Goal: Task Accomplishment & Management: Manage account settings

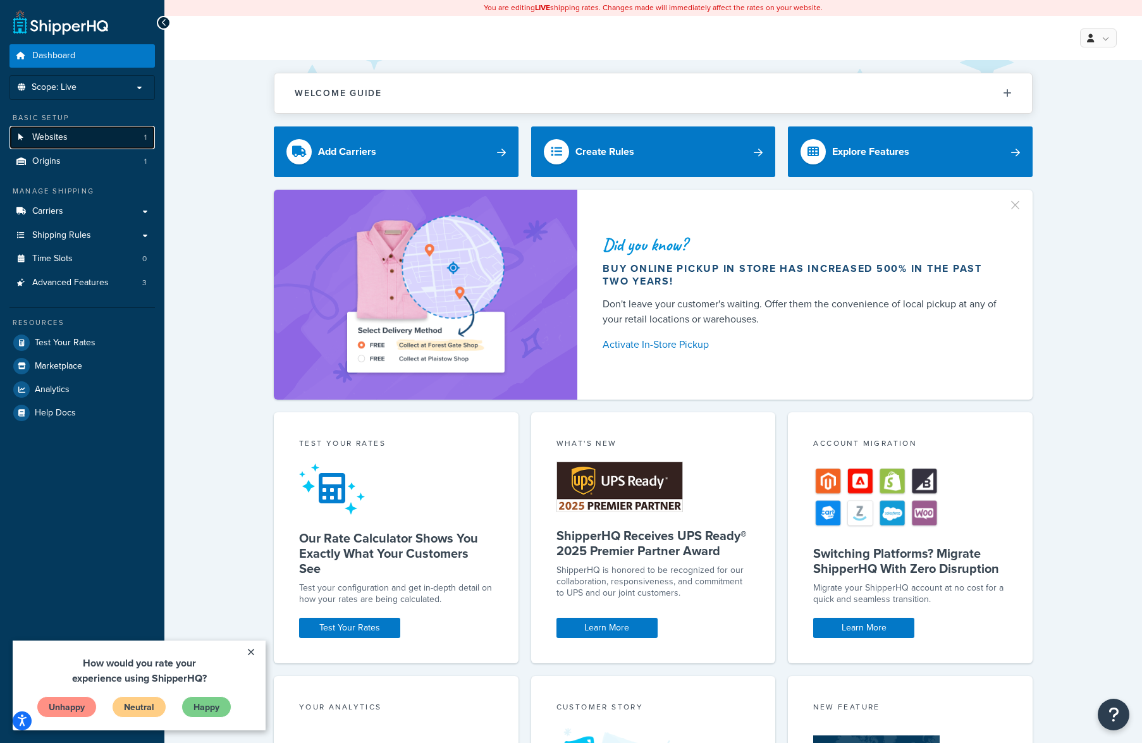
click at [53, 140] on span "Websites" at bounding box center [49, 137] width 35 height 11
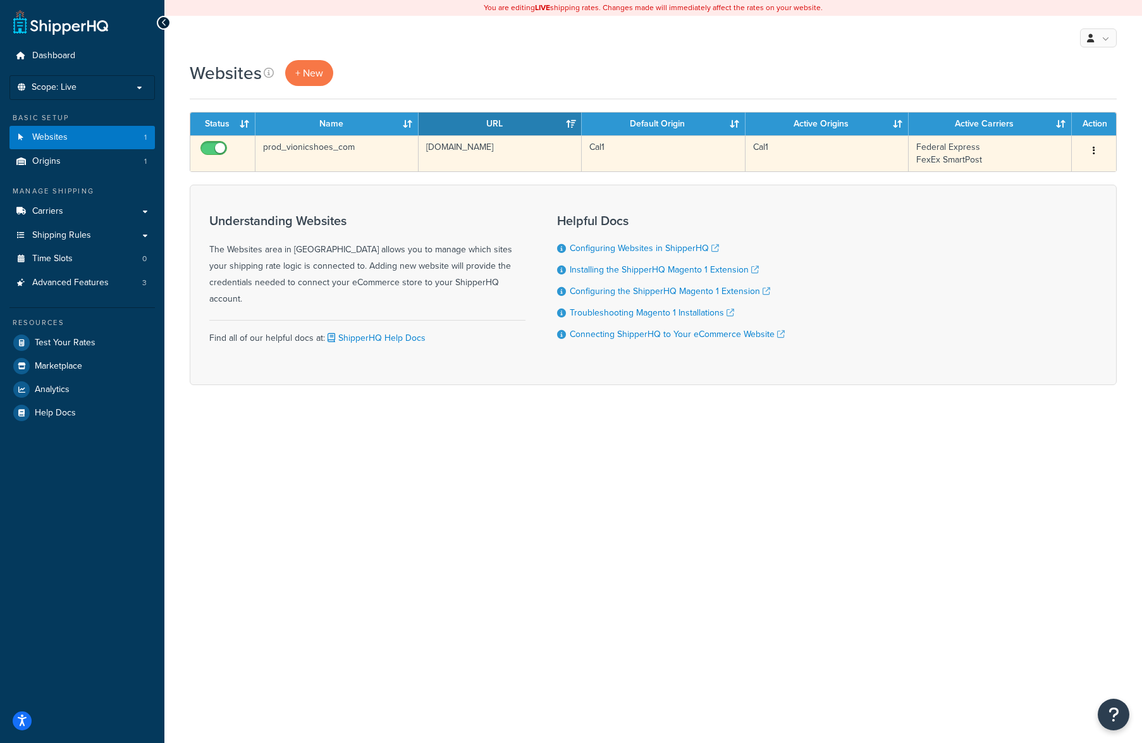
click at [1024, 164] on td "Federal Express FexEx SmartPost" at bounding box center [990, 153] width 163 height 36
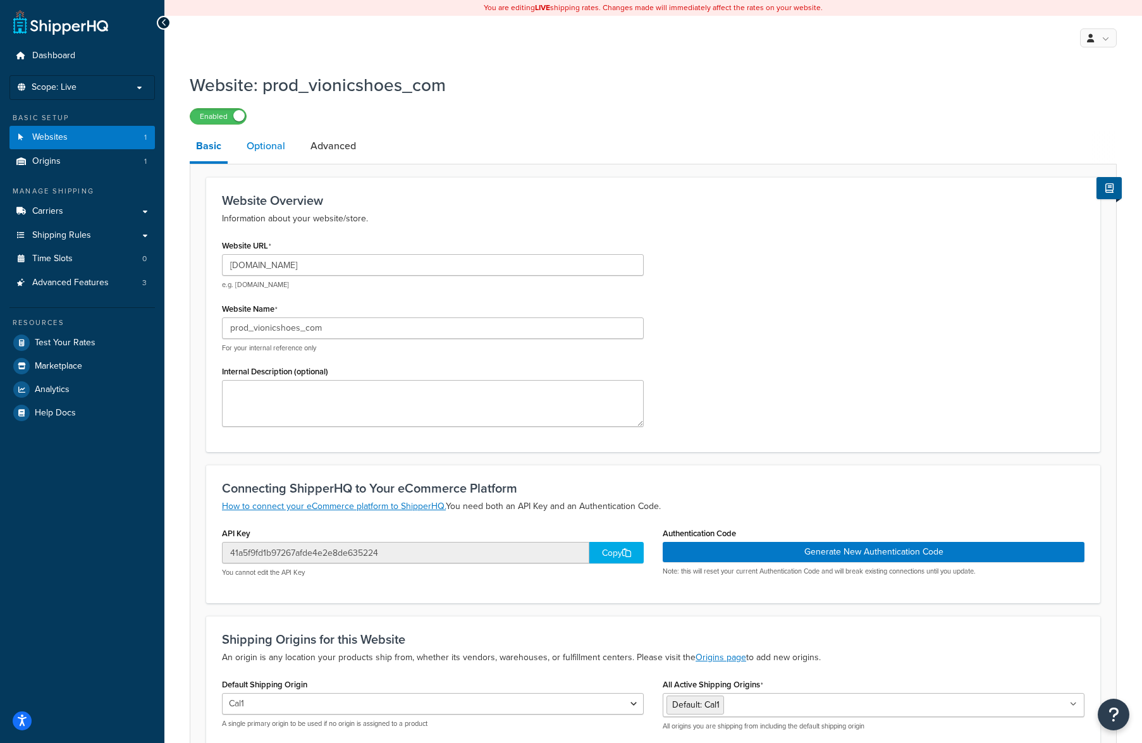
click at [256, 140] on link "Optional" at bounding box center [265, 146] width 51 height 30
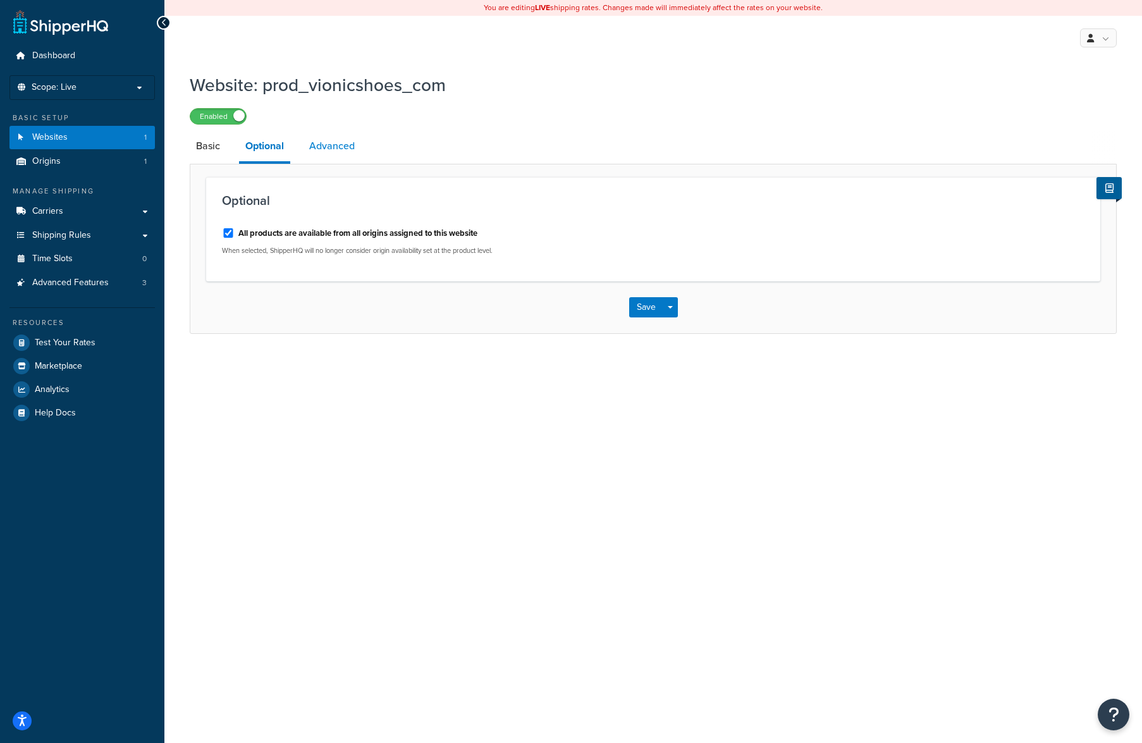
click at [339, 150] on link "Advanced" at bounding box center [332, 146] width 58 height 30
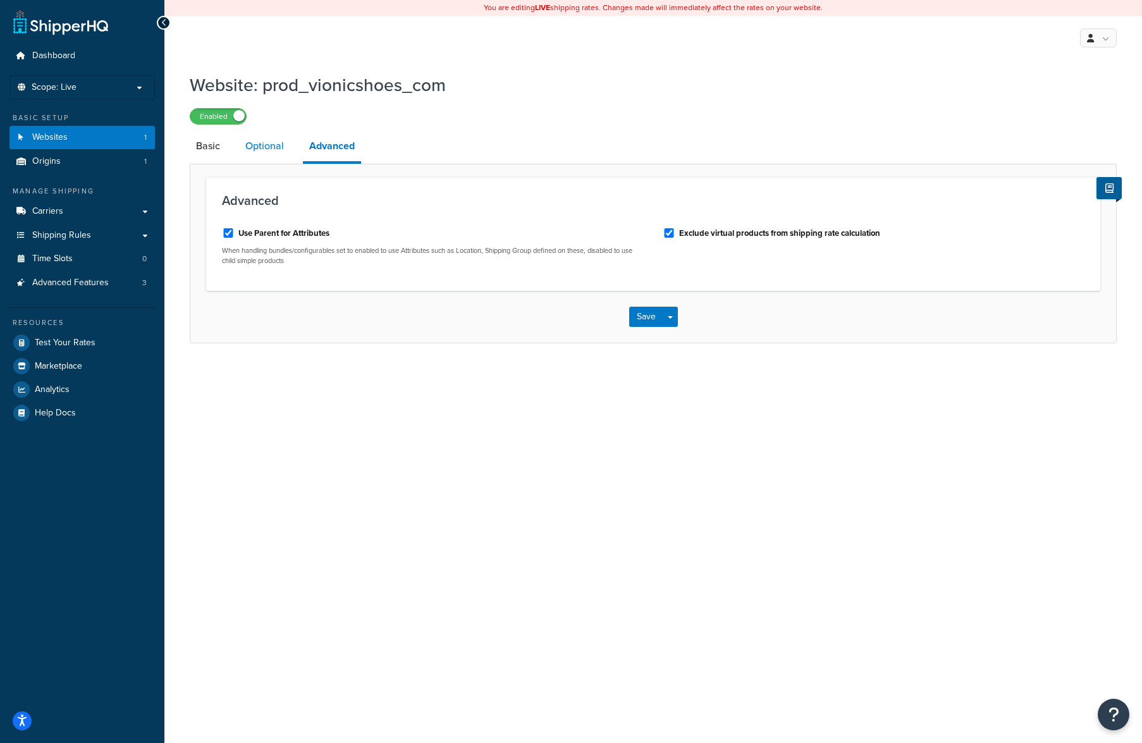
click at [266, 148] on link "Optional" at bounding box center [264, 146] width 51 height 30
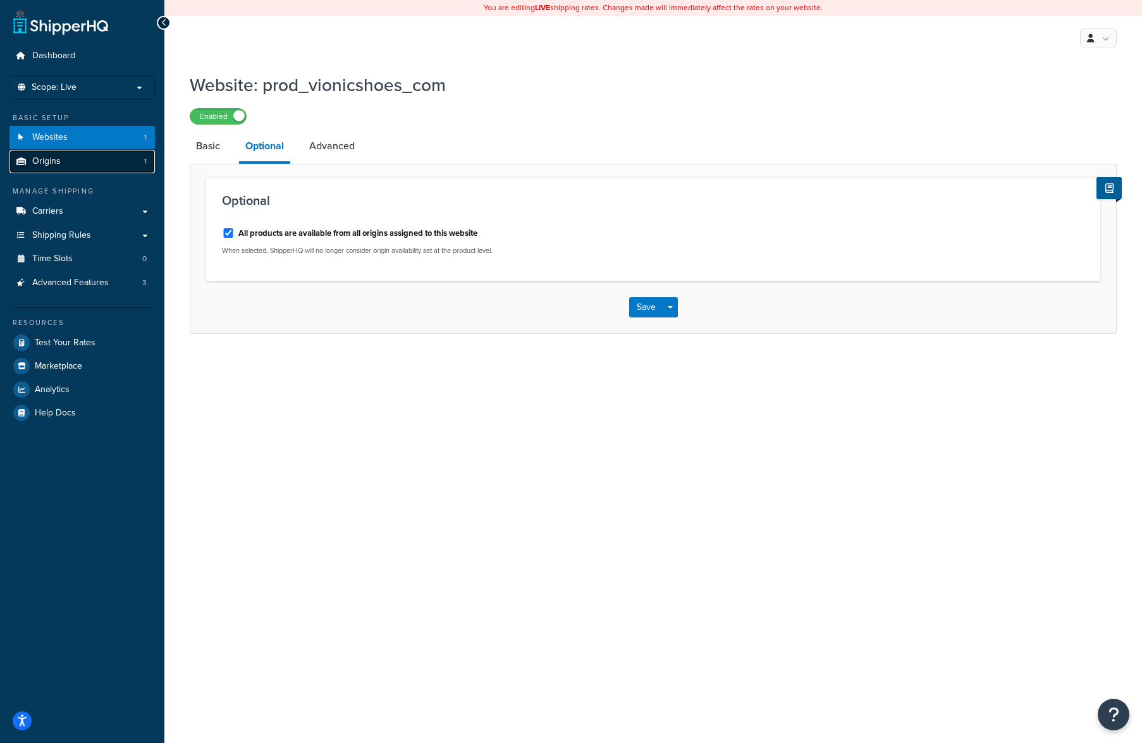
click at [58, 161] on span "Origins" at bounding box center [46, 161] width 28 height 11
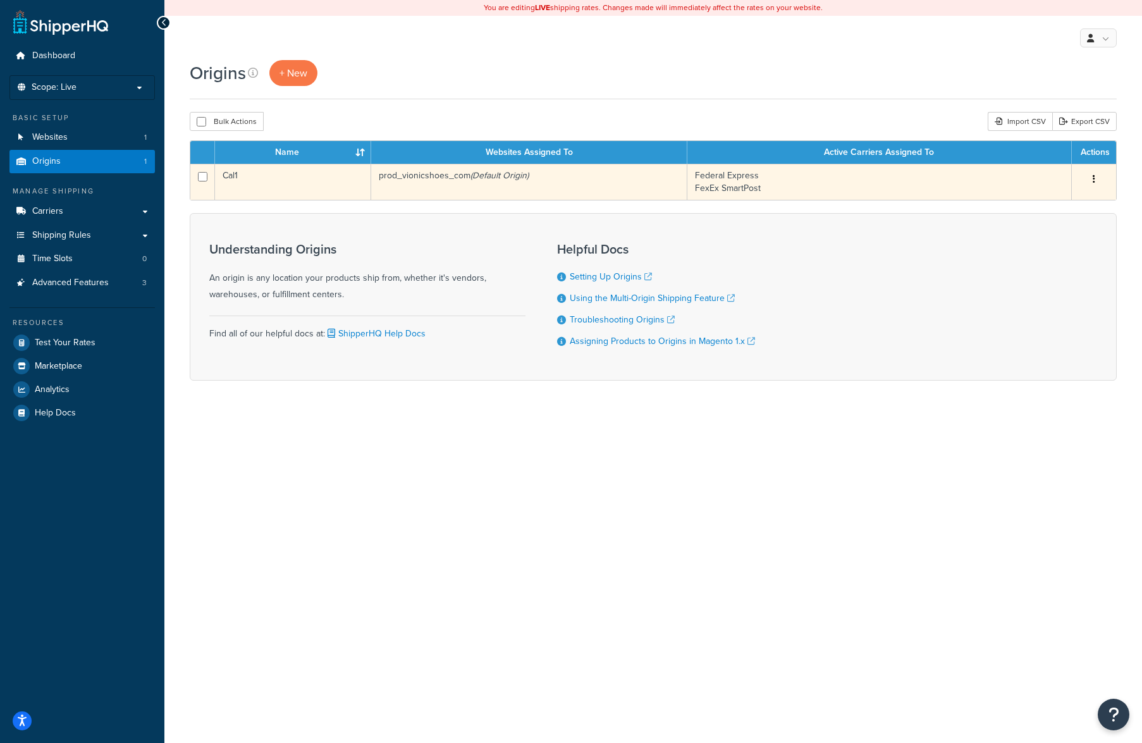
click at [1090, 176] on button "button" at bounding box center [1094, 179] width 18 height 20
click at [967, 185] on td "Federal Express FexEx SmartPost" at bounding box center [879, 182] width 384 height 36
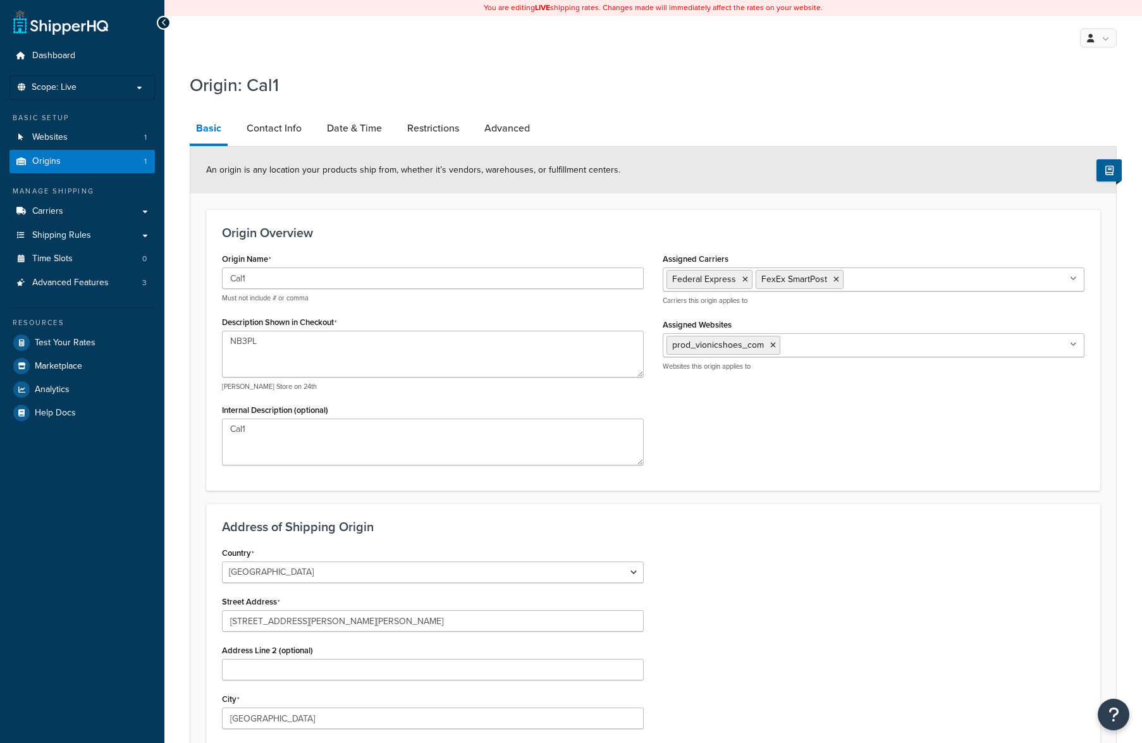
select select "42"
click at [274, 137] on link "Contact Info" at bounding box center [274, 128] width 68 height 30
select select "order_placed"
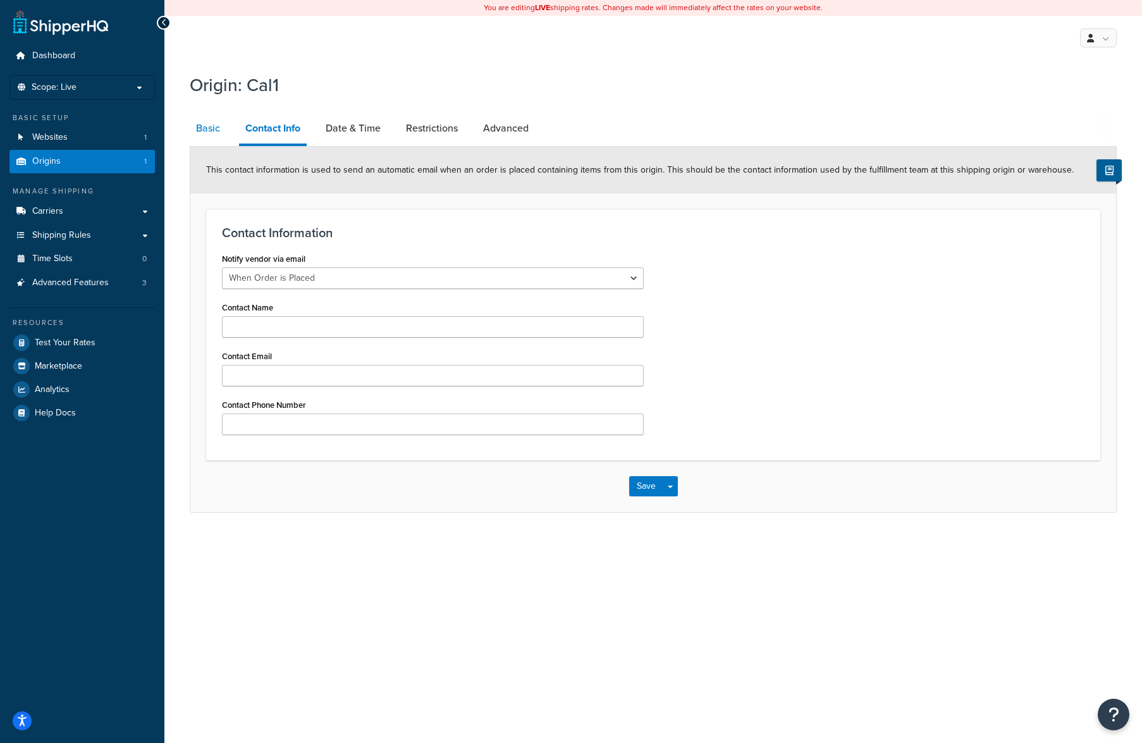
click at [207, 132] on link "Basic" at bounding box center [208, 128] width 37 height 30
select select "42"
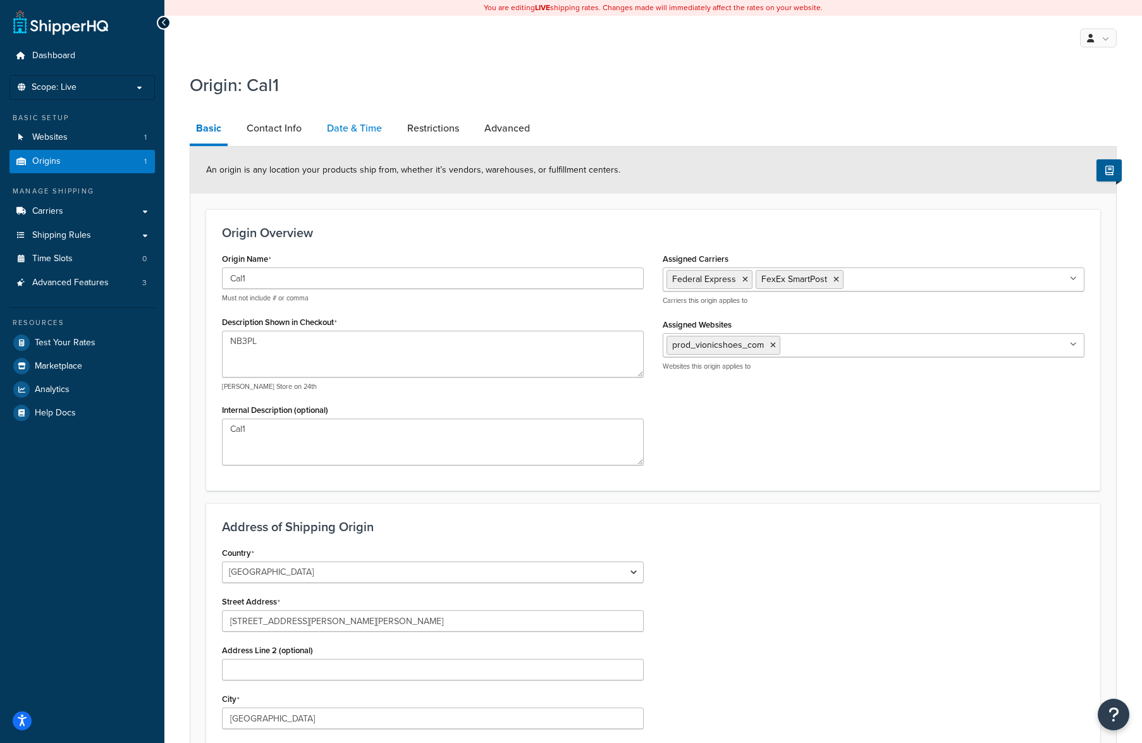
click at [345, 128] on link "Date & Time" at bounding box center [355, 128] width 68 height 30
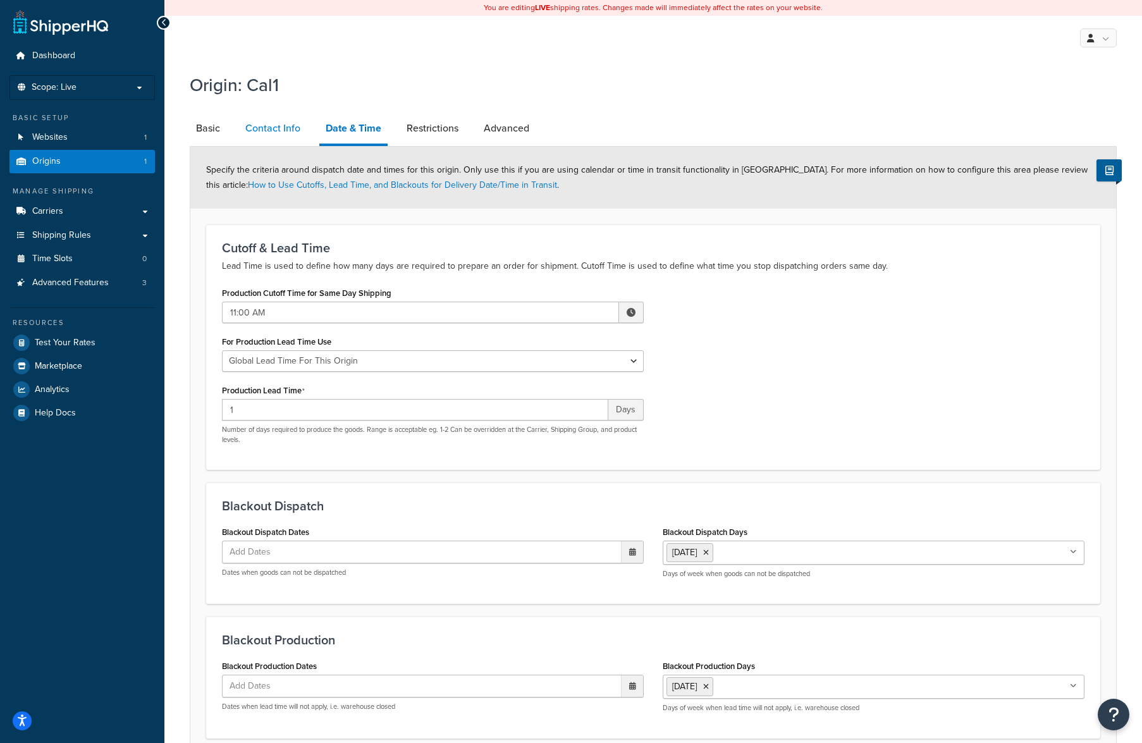
click at [272, 128] on link "Contact Info" at bounding box center [273, 128] width 68 height 30
select select "order_placed"
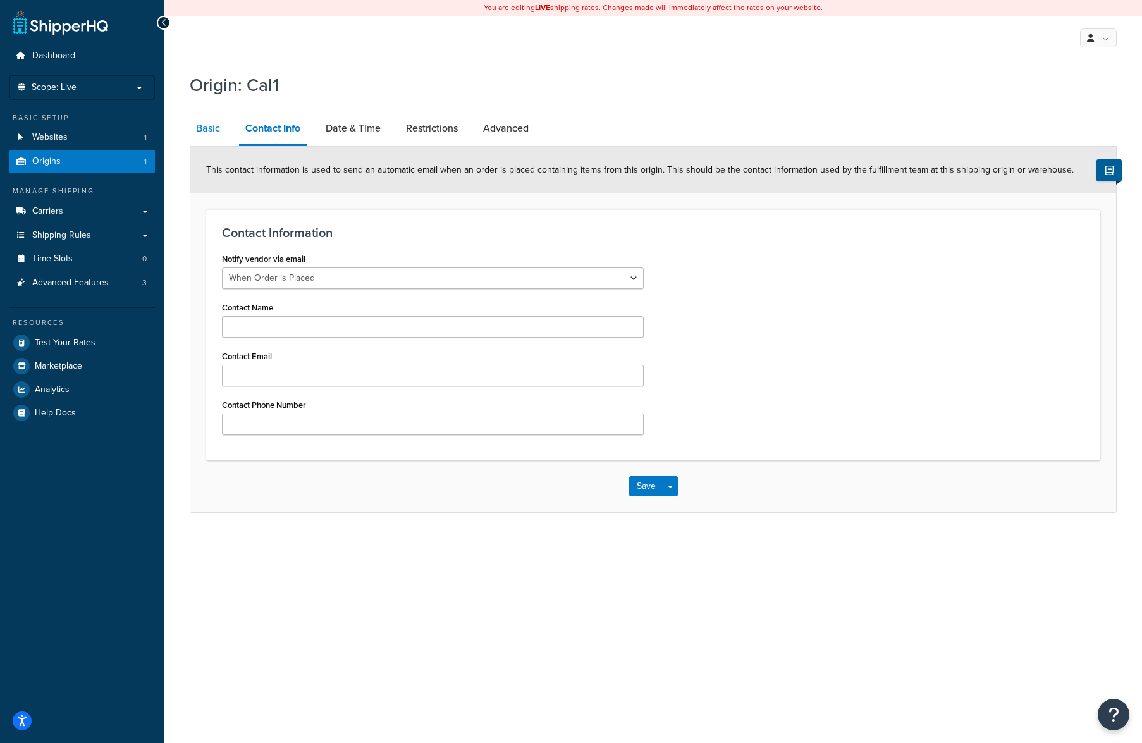
click at [209, 130] on link "Basic" at bounding box center [208, 128] width 37 height 30
select select "42"
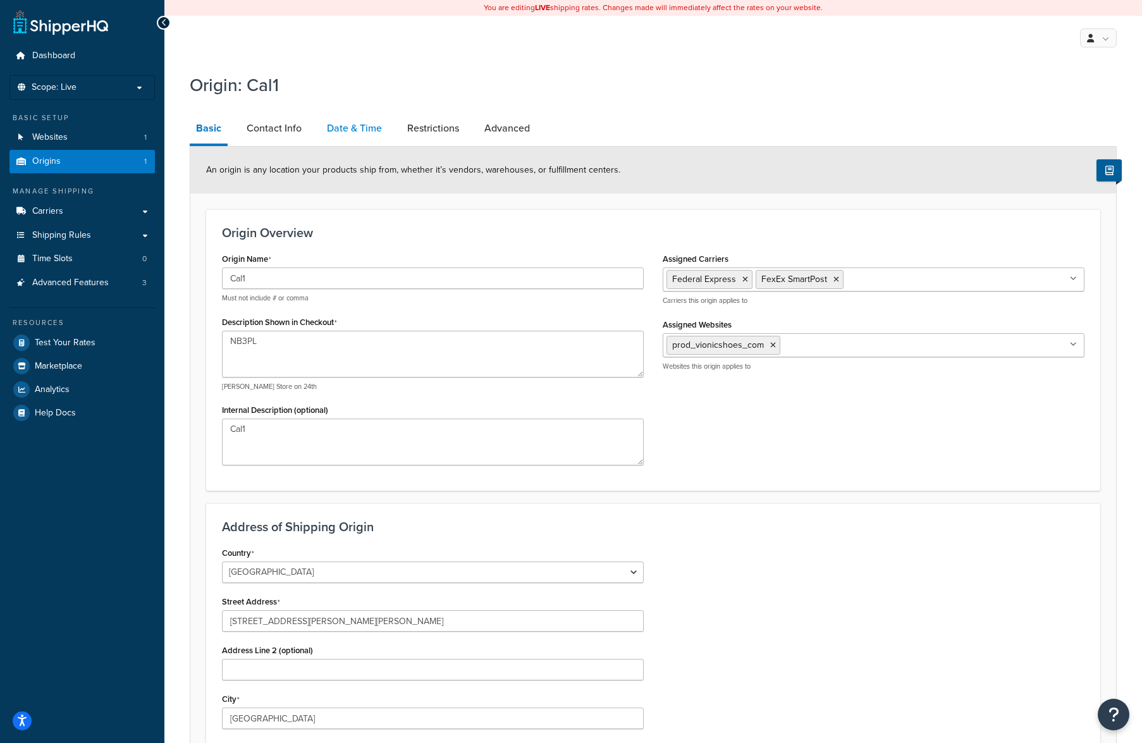
click at [361, 130] on link "Date & Time" at bounding box center [355, 128] width 68 height 30
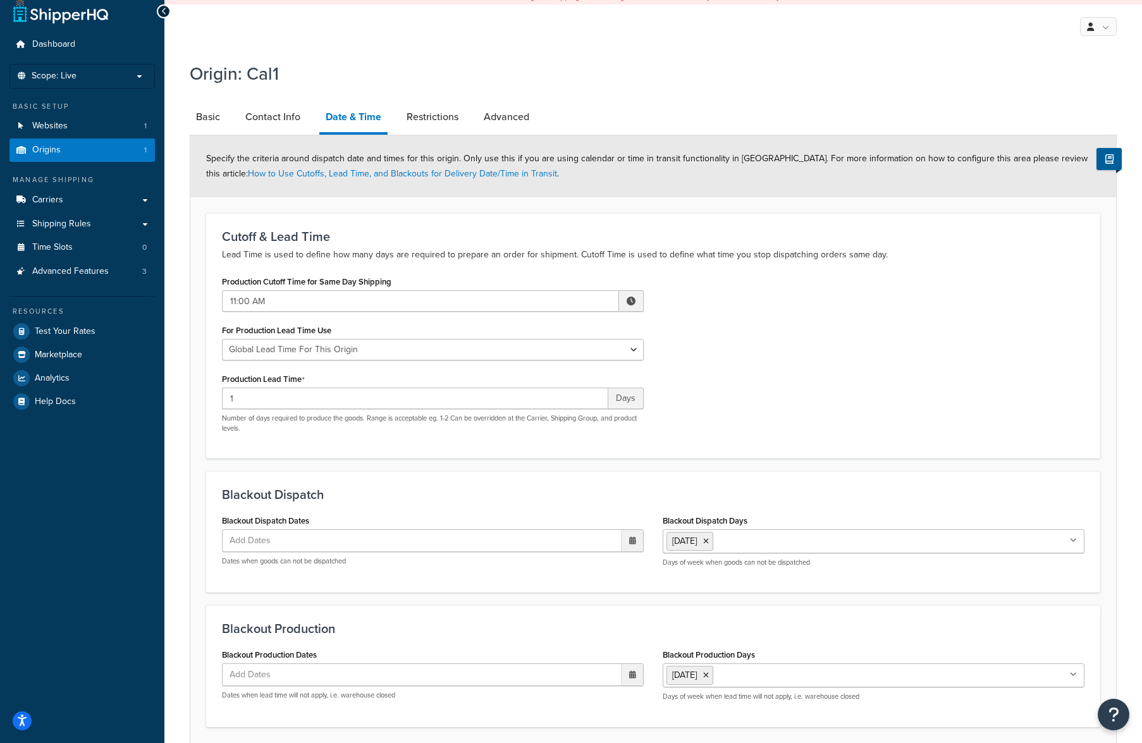
scroll to position [11, 0]
click at [428, 119] on link "Restrictions" at bounding box center [432, 117] width 64 height 30
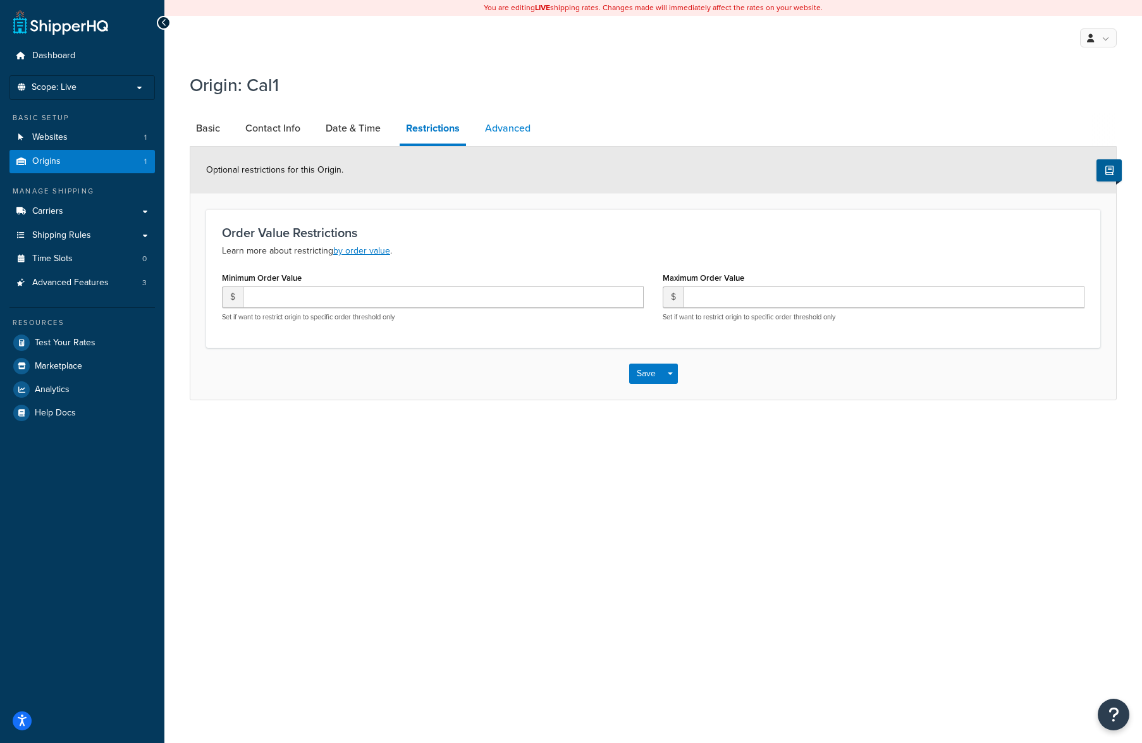
click at [517, 126] on link "Advanced" at bounding box center [508, 128] width 58 height 30
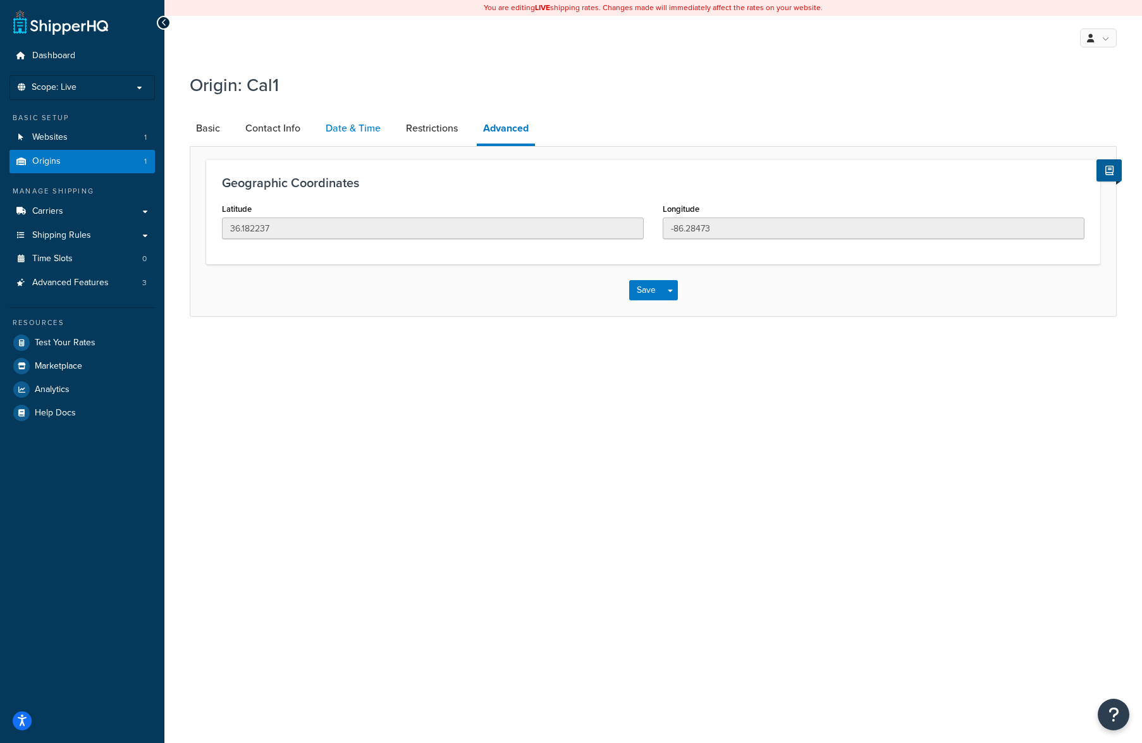
click at [345, 125] on link "Date & Time" at bounding box center [353, 128] width 68 height 30
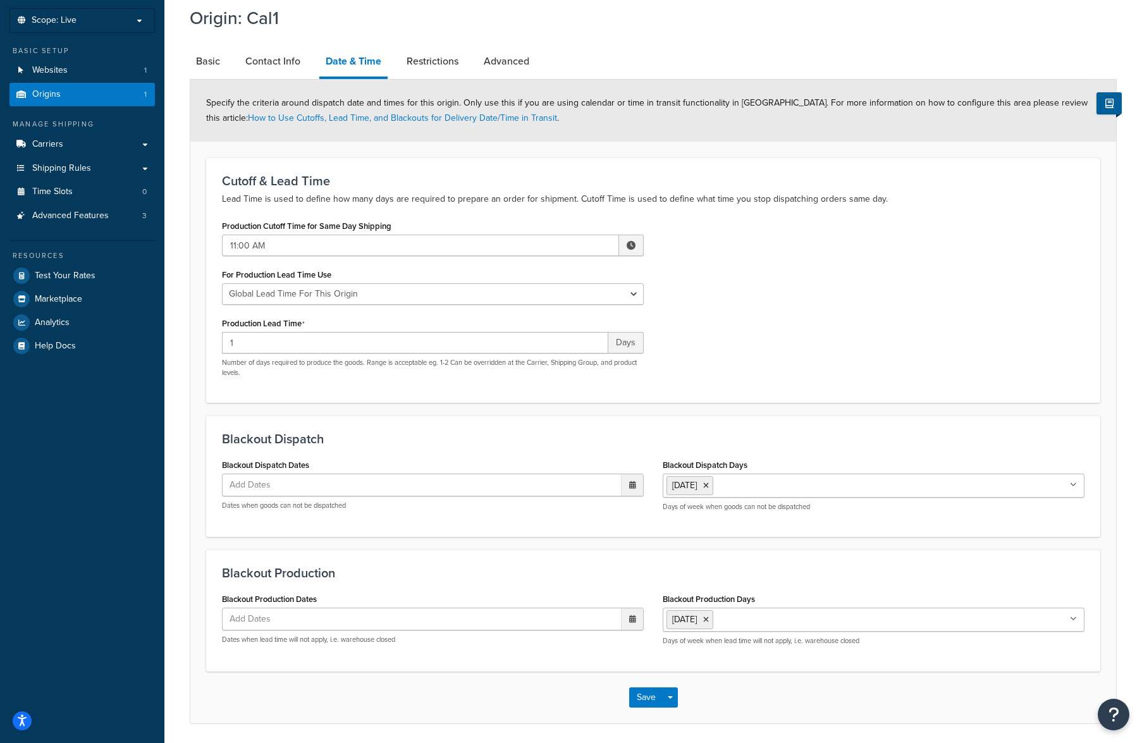
scroll to position [70, 0]
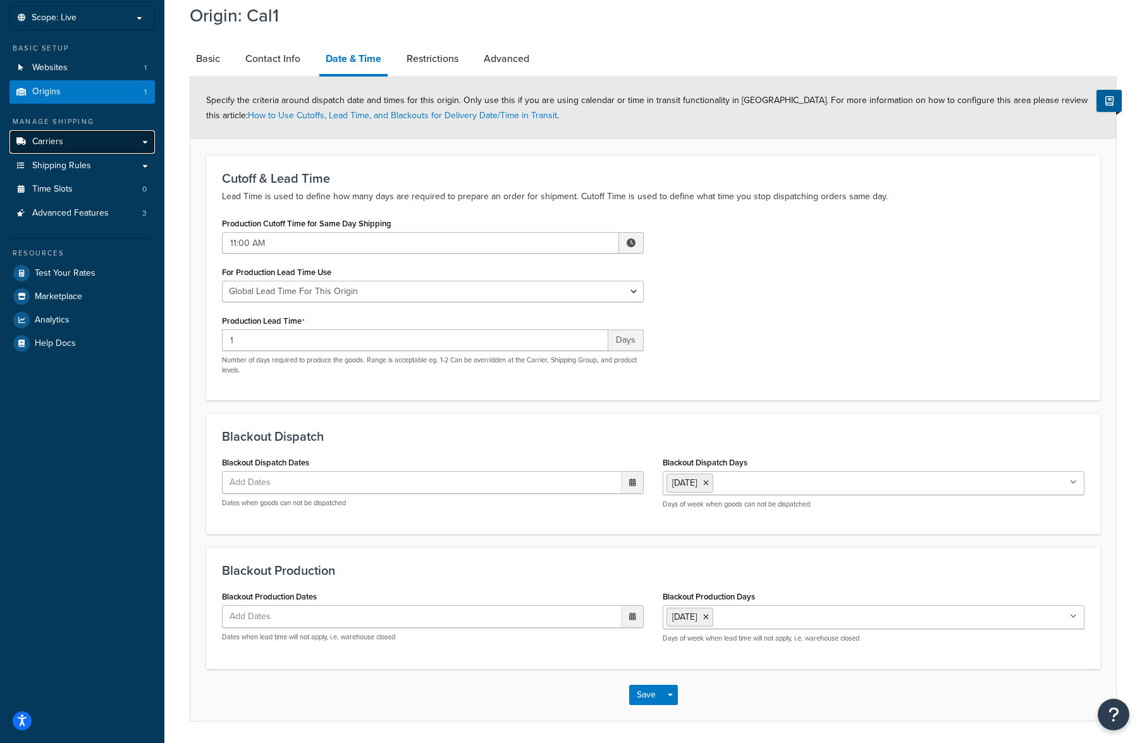
click at [70, 142] on link "Carriers" at bounding box center [81, 141] width 145 height 23
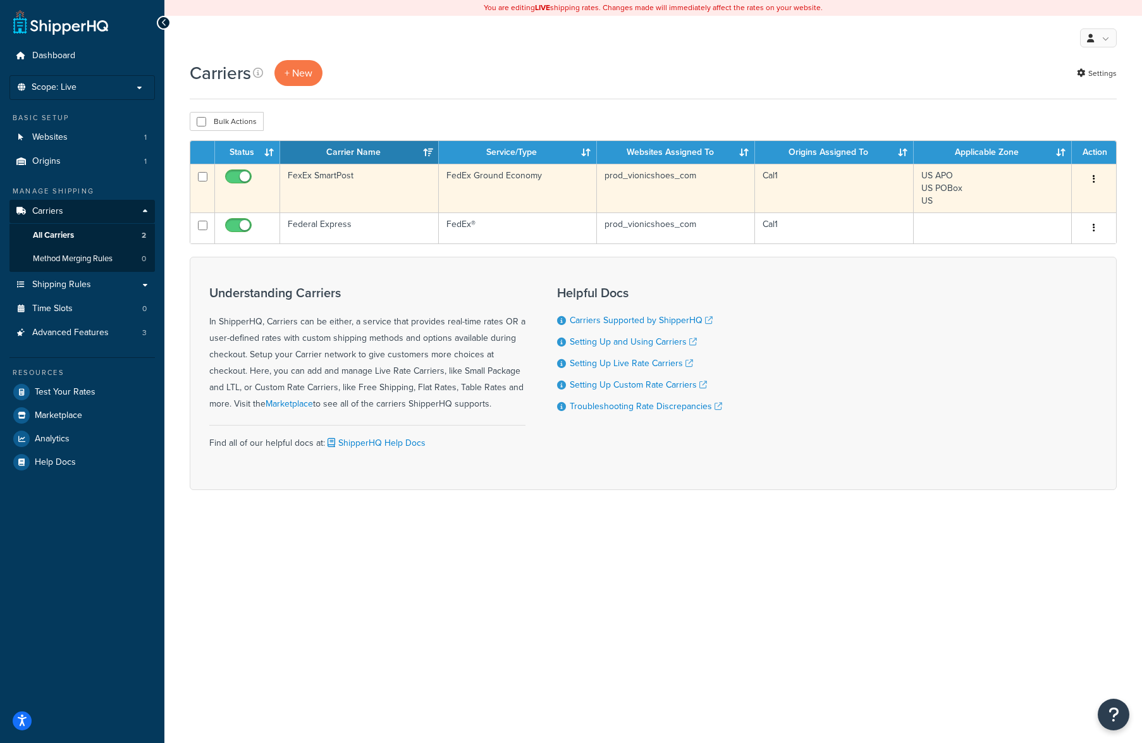
click at [1020, 187] on td "US APO US POBox US" at bounding box center [993, 188] width 158 height 49
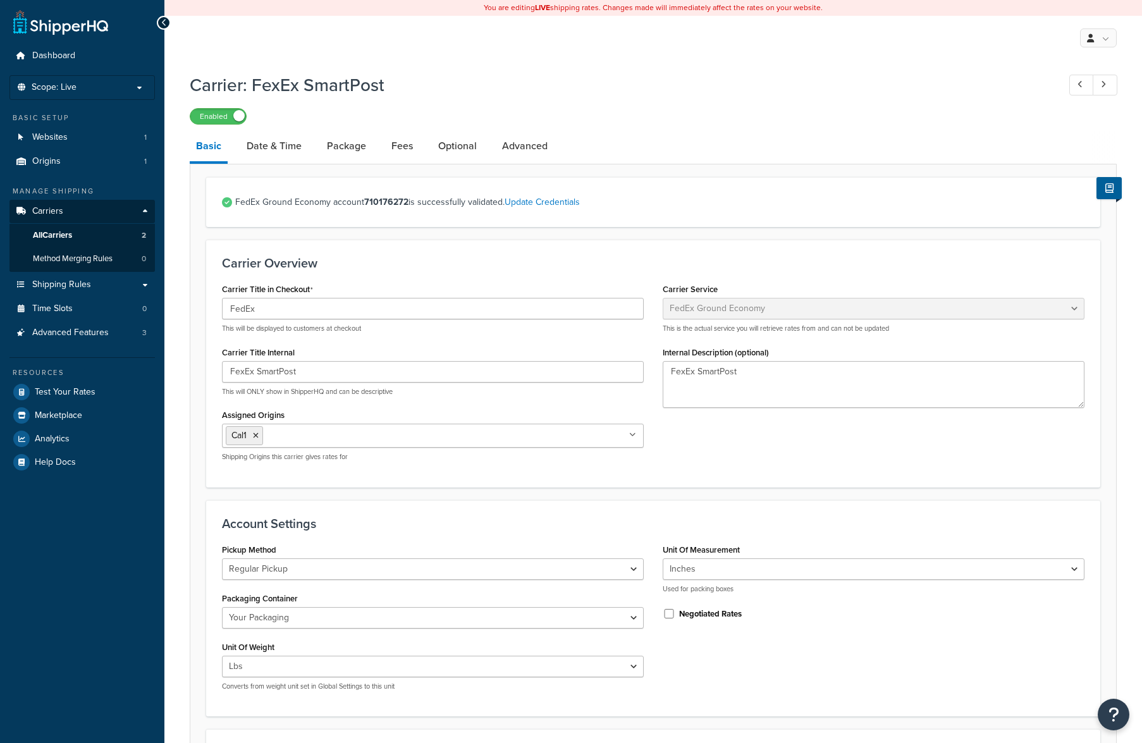
select select "smartPost"
select select "REGULAR_PICKUP"
select select "YOUR_PACKAGING"
click at [265, 144] on link "Date & Time" at bounding box center [274, 146] width 68 height 30
select select "yMMMEd"
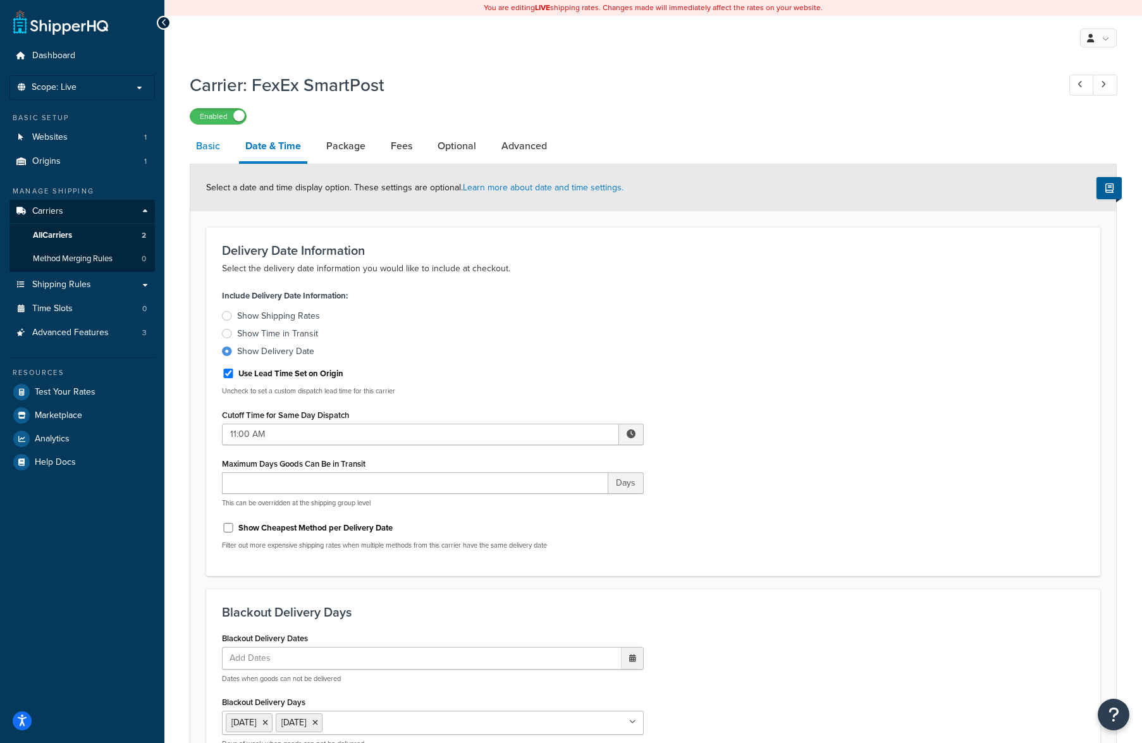
click at [213, 145] on link "Basic" at bounding box center [208, 146] width 37 height 30
select select "smartPost"
select select "REGULAR_PICKUP"
select select "YOUR_PACKAGING"
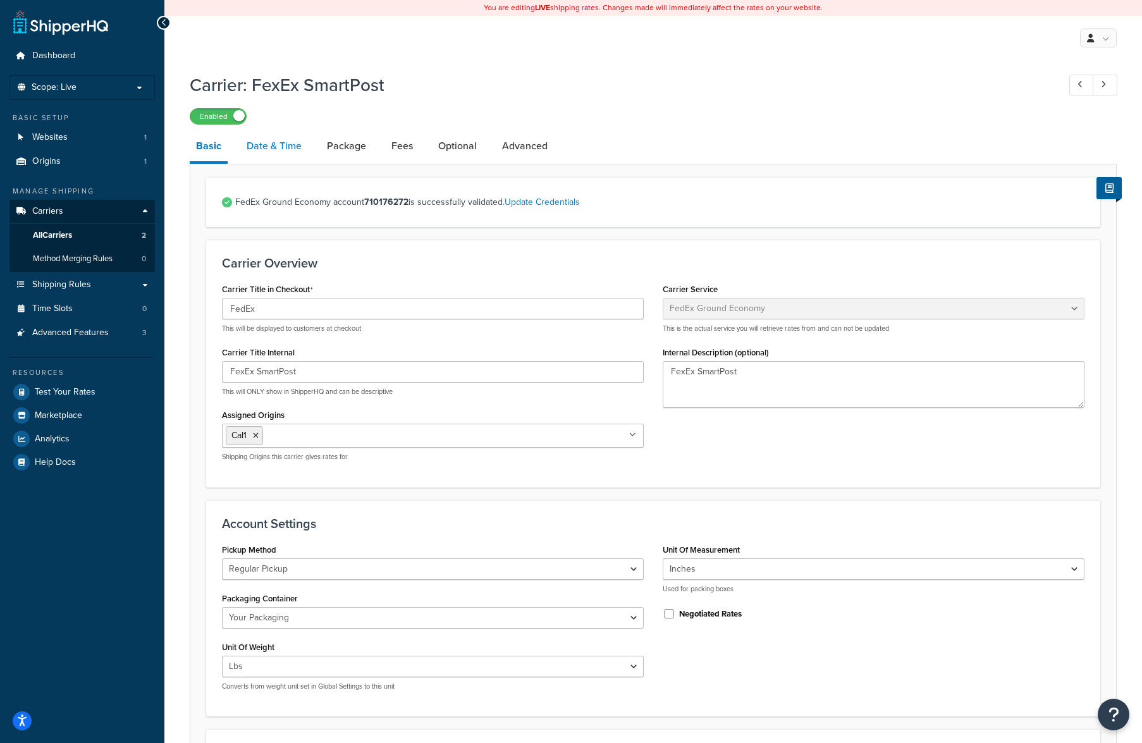
click at [278, 150] on link "Date & Time" at bounding box center [274, 146] width 68 height 30
select select "yMMMEd"
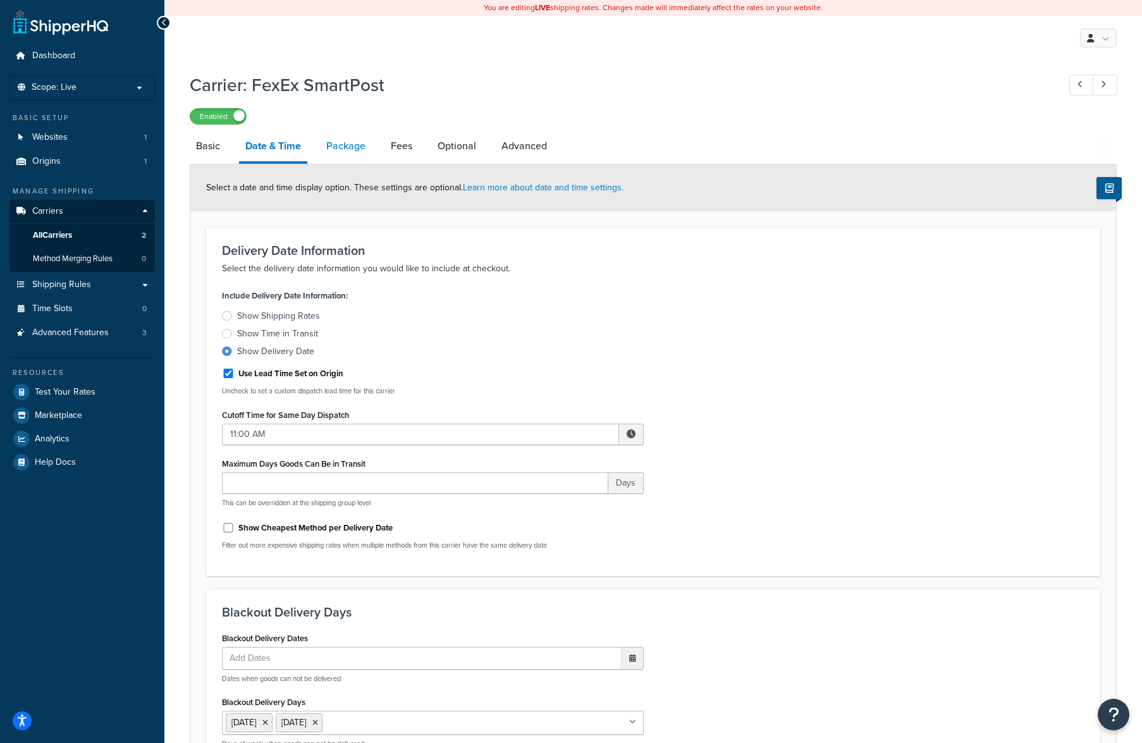
click at [352, 148] on link "Package" at bounding box center [346, 146] width 52 height 30
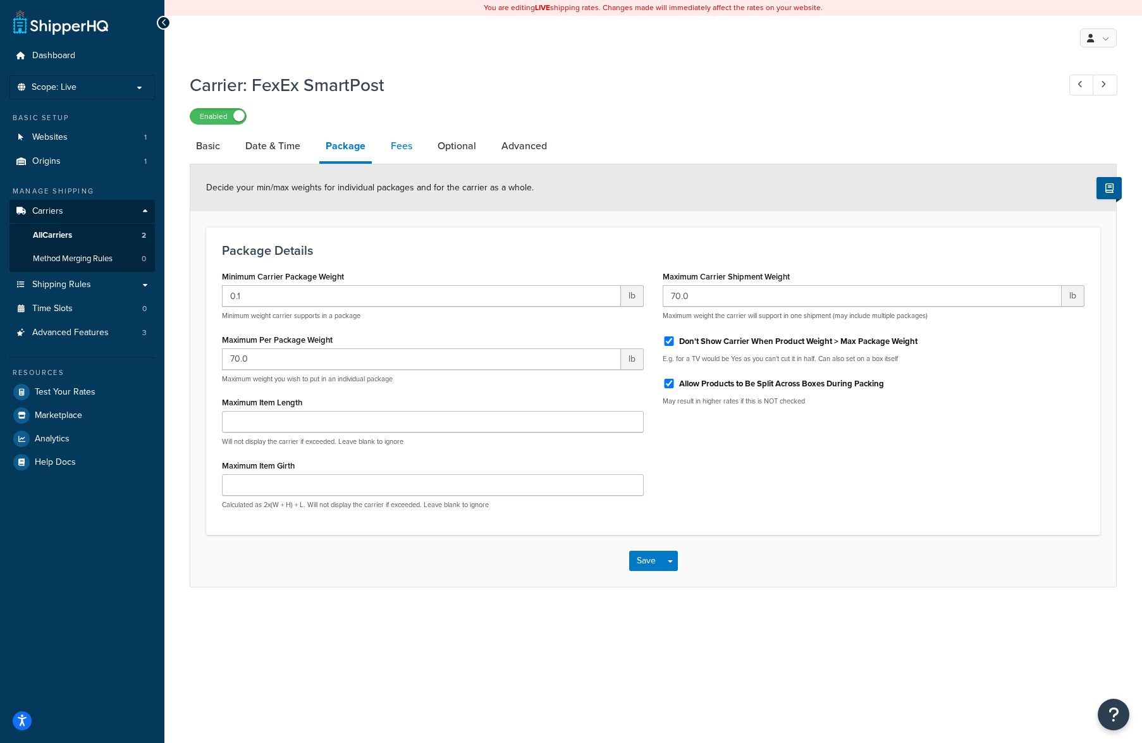
click at [410, 146] on link "Fees" at bounding box center [401, 146] width 34 height 30
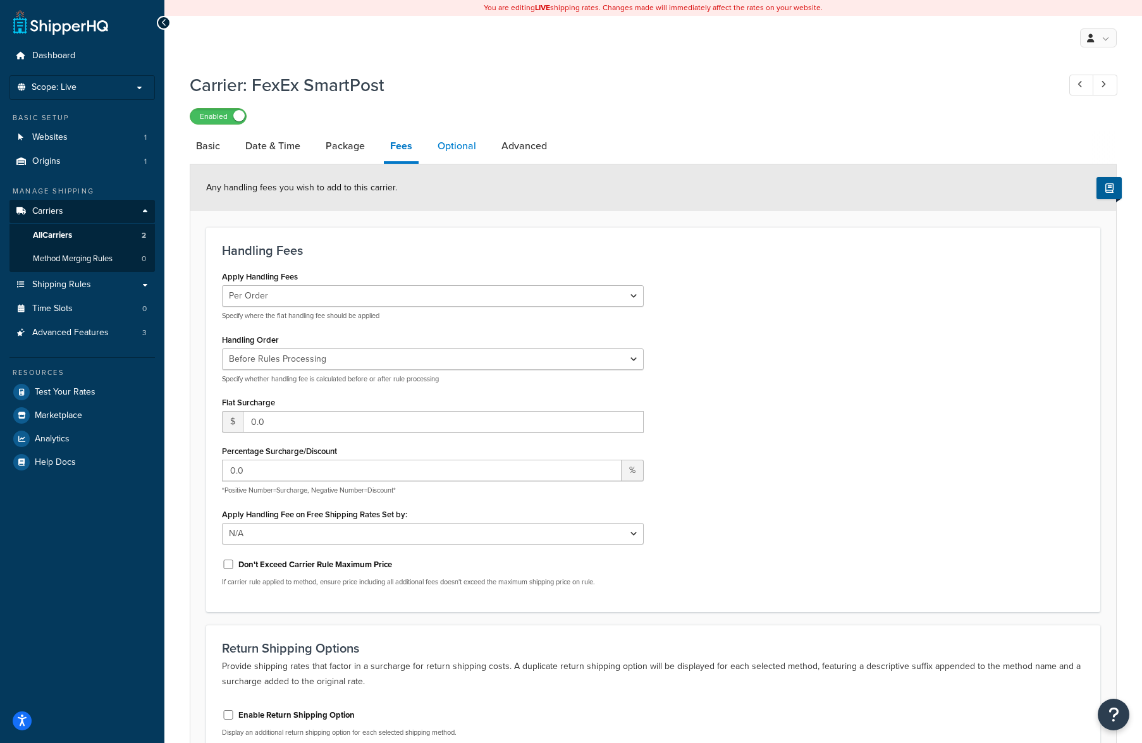
click at [453, 148] on link "Optional" at bounding box center [456, 146] width 51 height 30
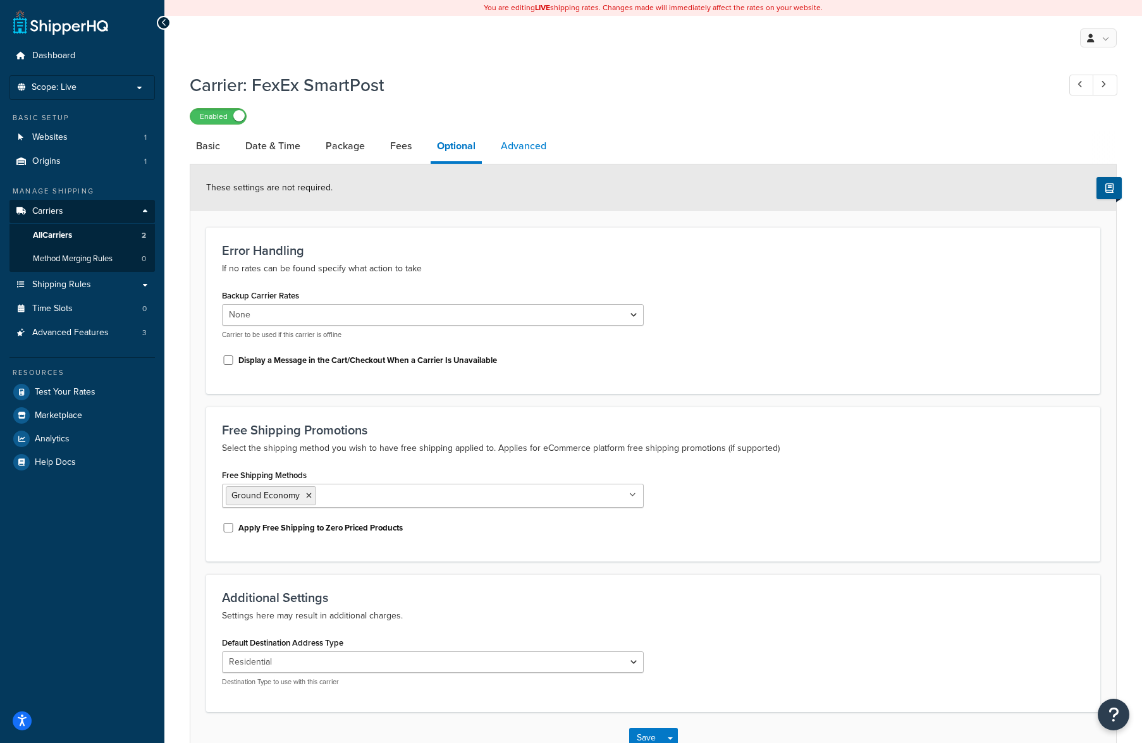
click at [517, 145] on link "Advanced" at bounding box center [523, 146] width 58 height 30
select select "false"
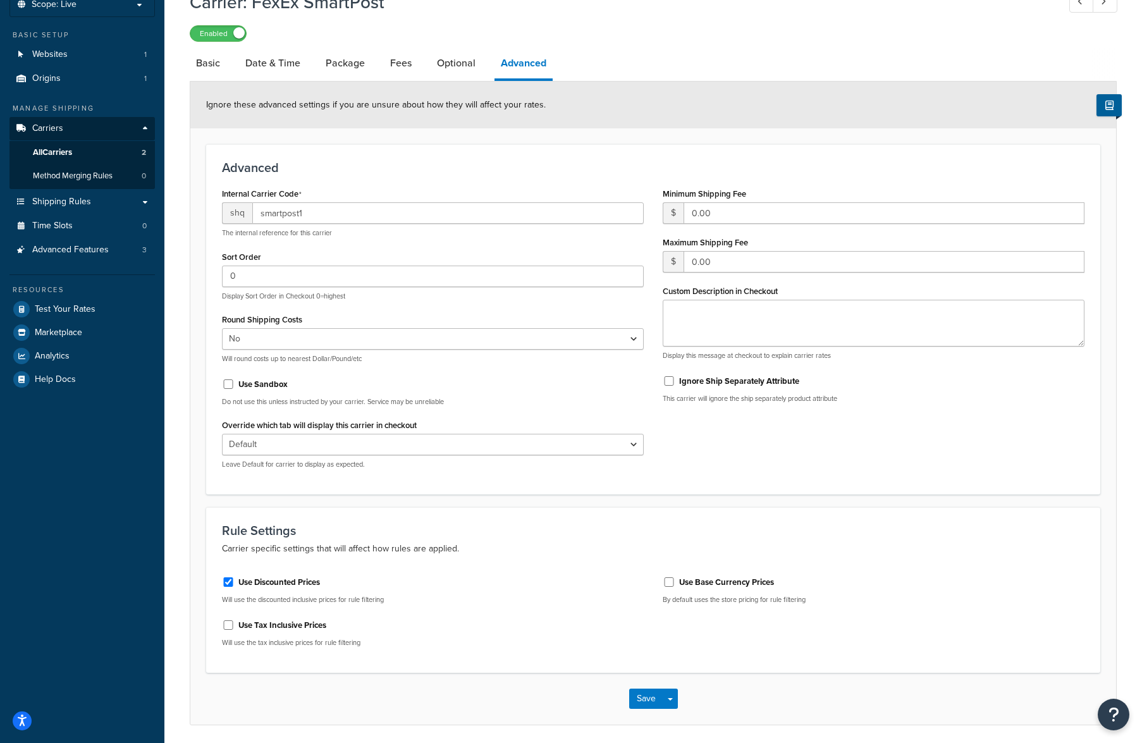
scroll to position [128, 0]
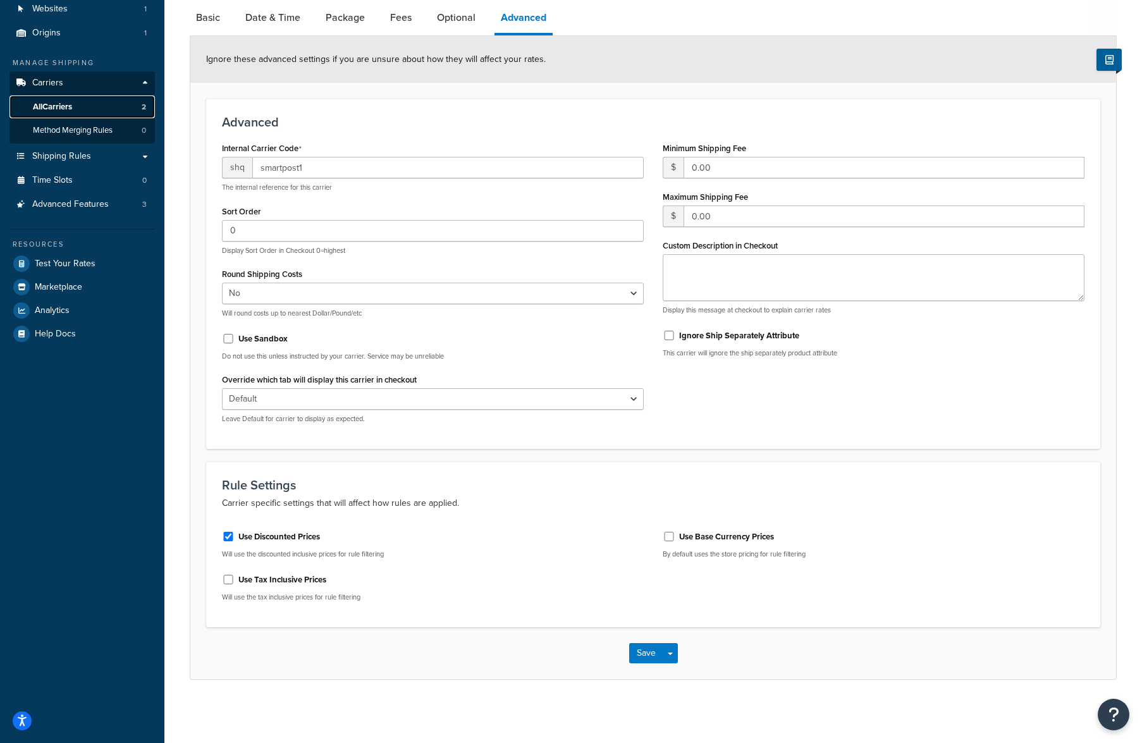
click at [55, 102] on span "All Carriers" at bounding box center [52, 107] width 39 height 11
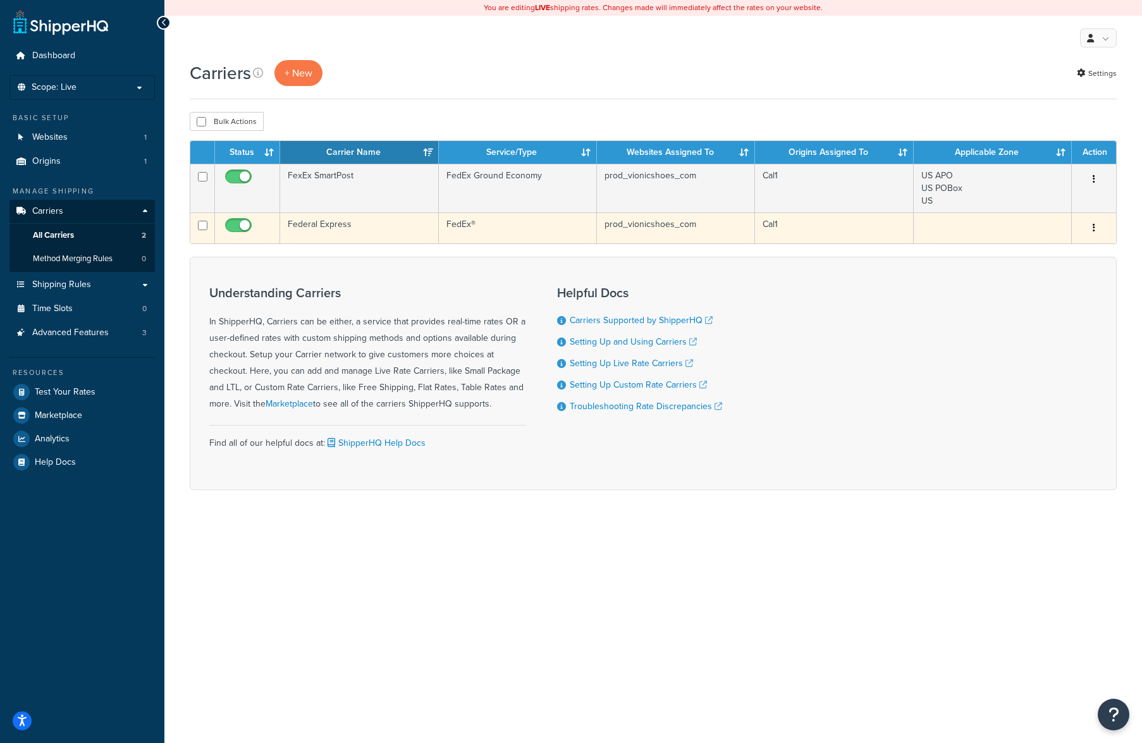
click at [970, 233] on td at bounding box center [993, 227] width 158 height 31
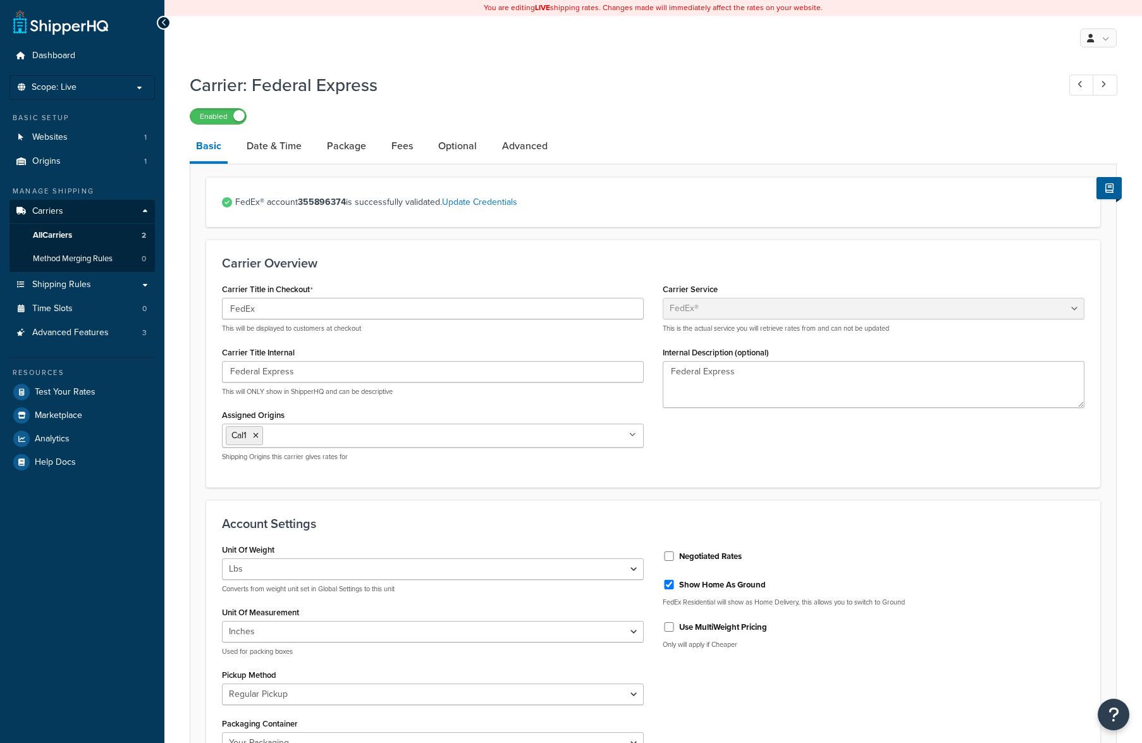
select select "fedEx"
select select "REGULAR_PICKUP"
select select "YOUR_PACKAGING"
click at [511, 147] on link "Advanced" at bounding box center [525, 146] width 58 height 30
select select "false"
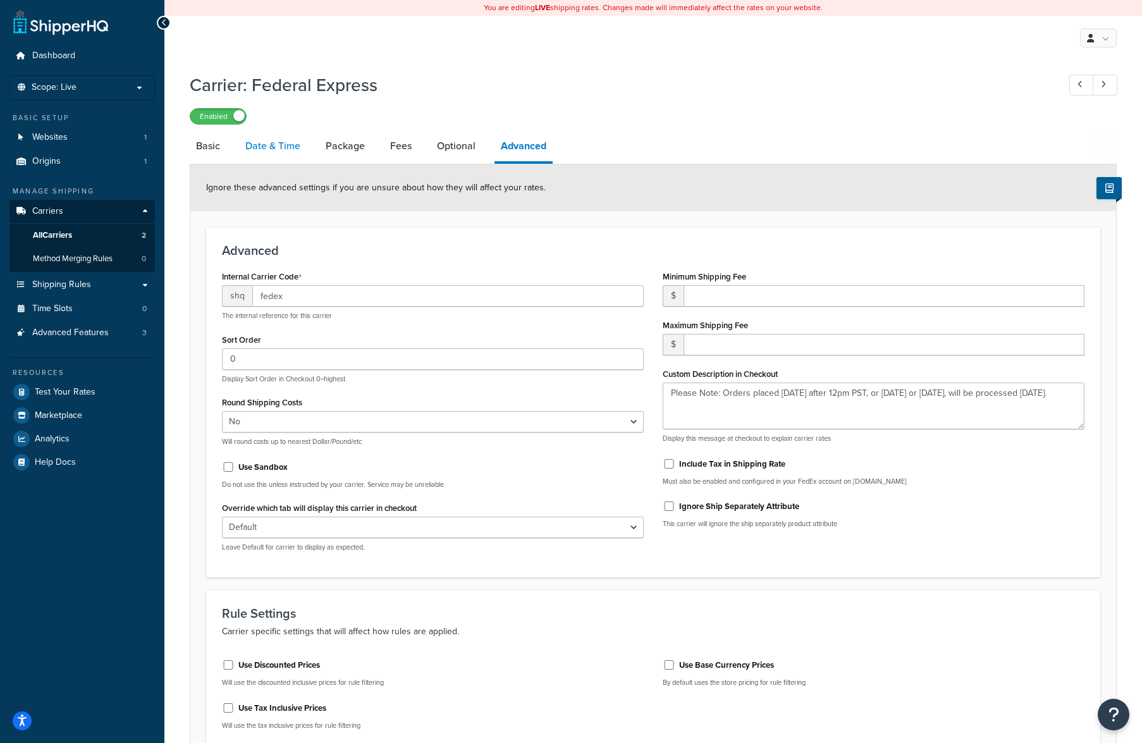
click at [270, 144] on link "Date & Time" at bounding box center [273, 146] width 68 height 30
select select "yMMMEd"
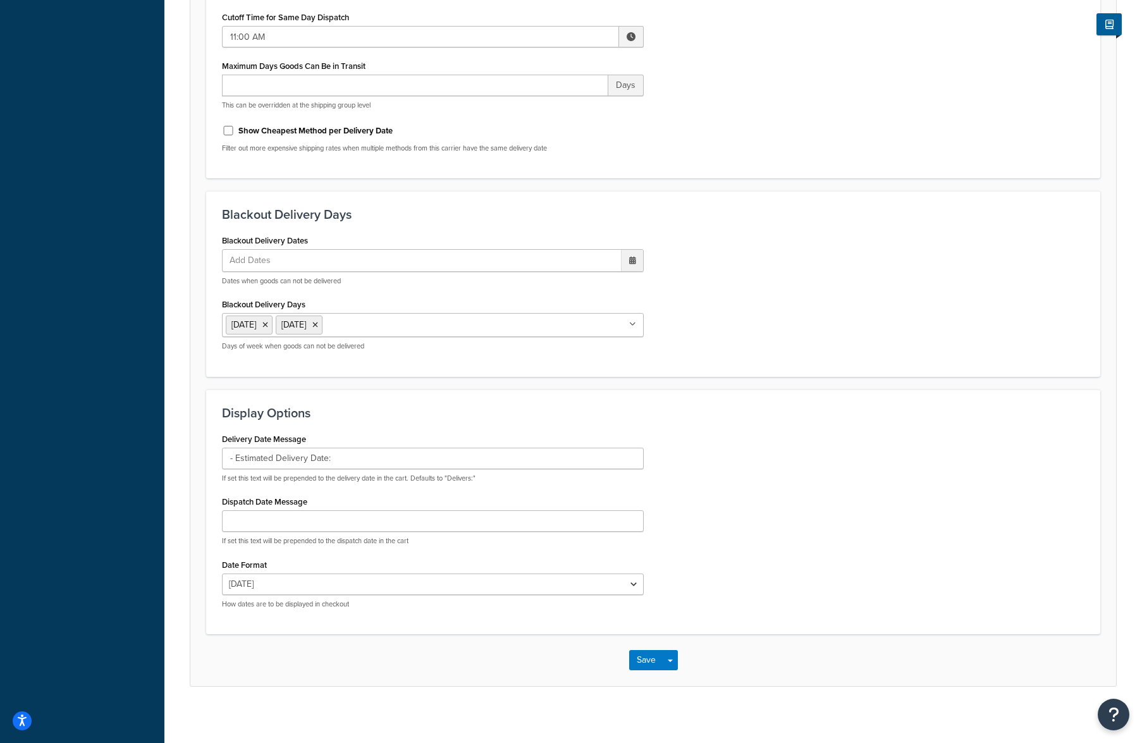
scroll to position [485, 0]
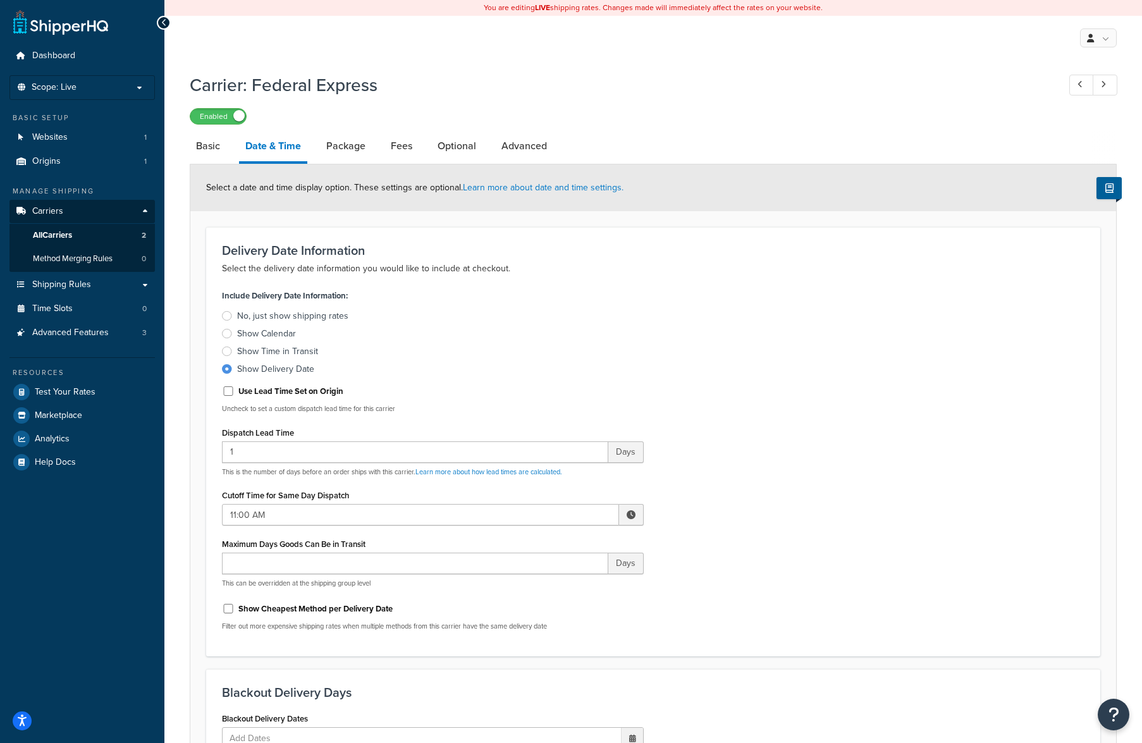
select select "false"
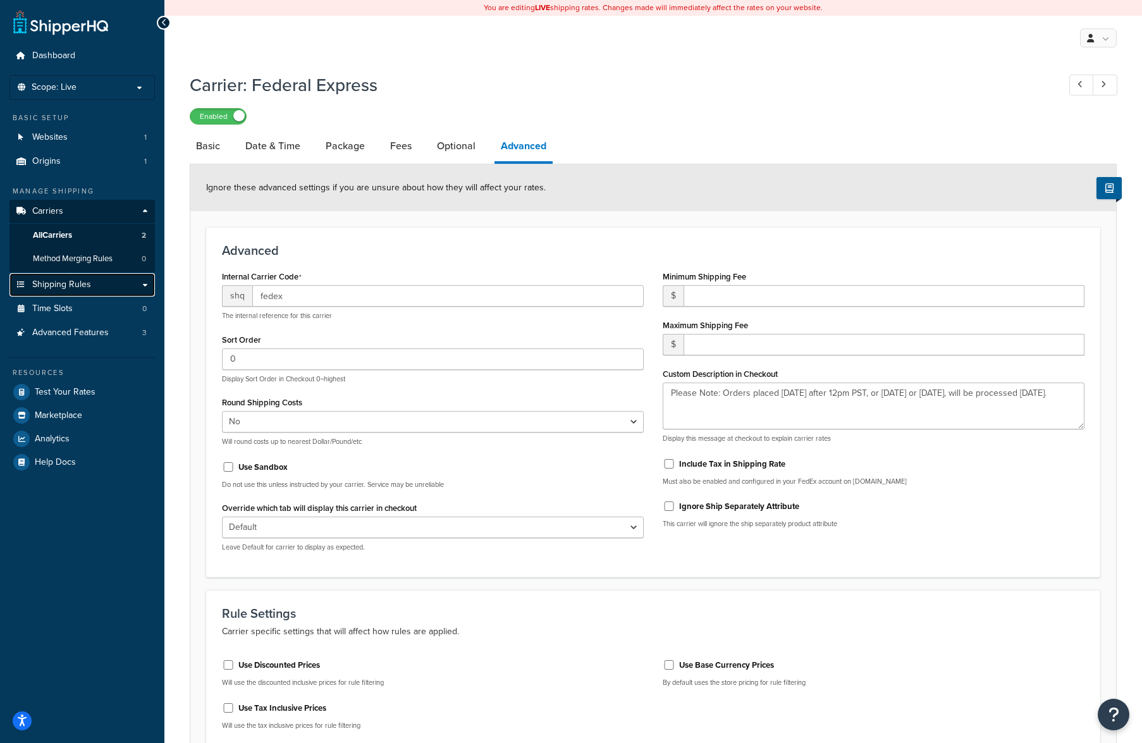
click at [53, 281] on span "Shipping Rules" at bounding box center [61, 284] width 59 height 11
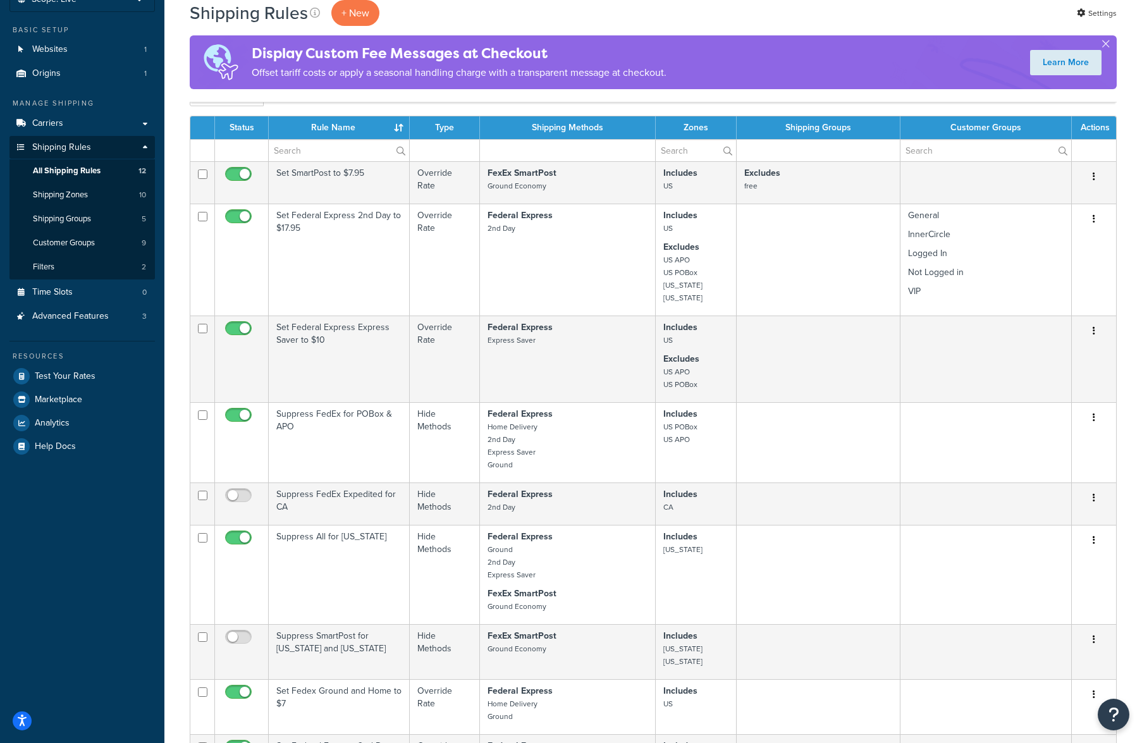
scroll to position [71, 0]
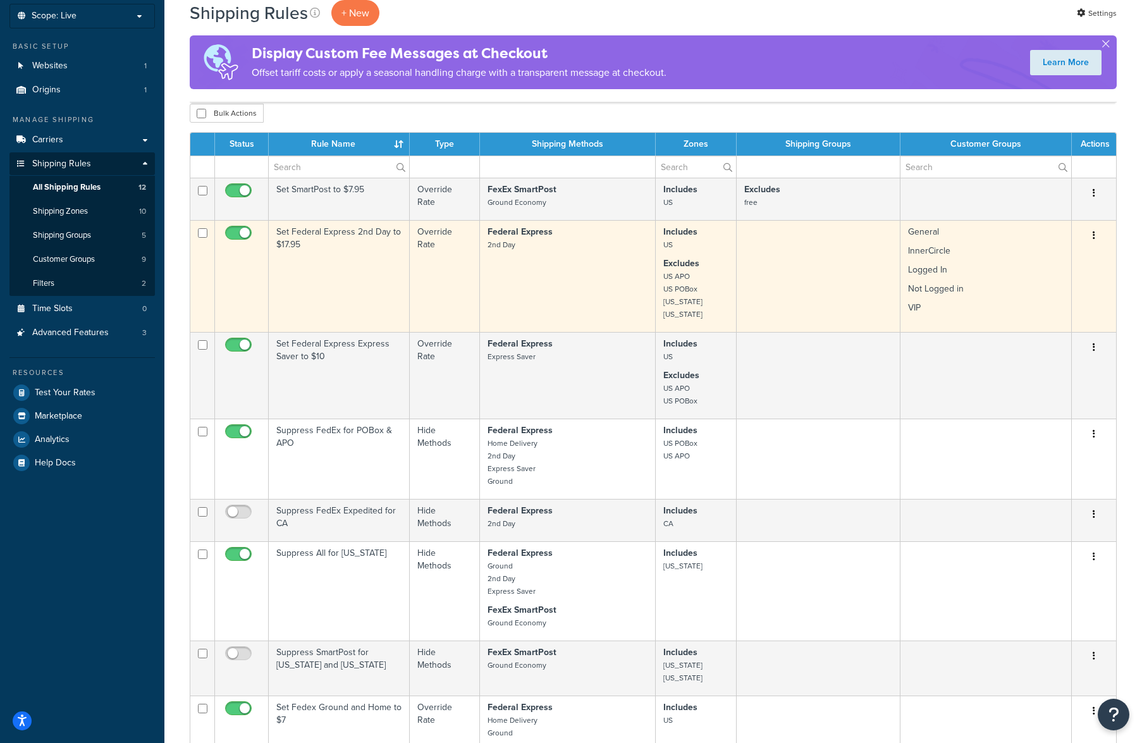
click at [1007, 294] on p "Not Logged in" at bounding box center [986, 289] width 156 height 13
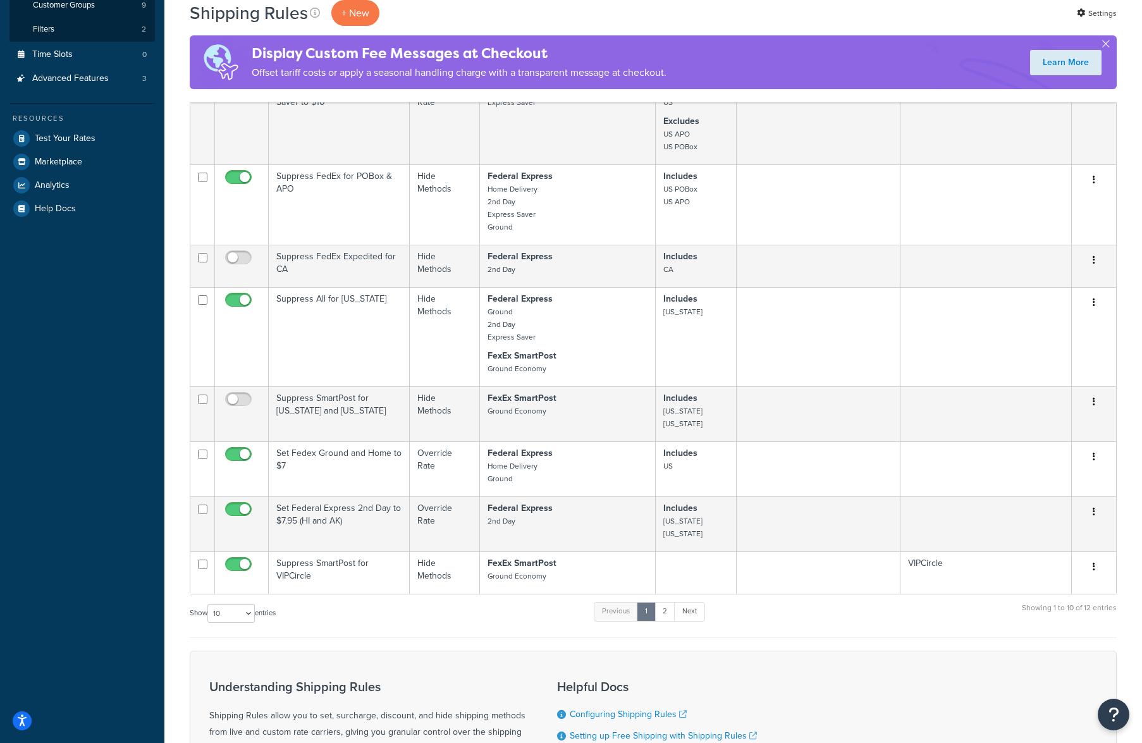
scroll to position [327, 0]
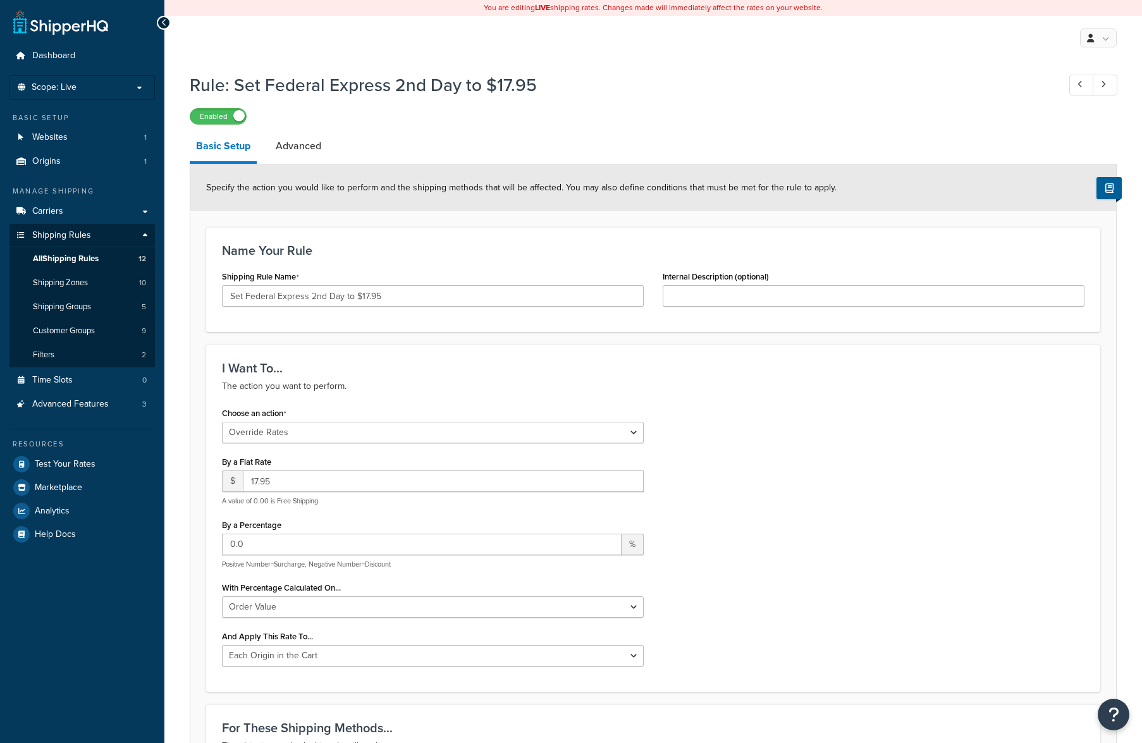
select select "OVERRIDE"
select select "LOCATION"
click at [302, 144] on link "Advanced" at bounding box center [298, 146] width 58 height 30
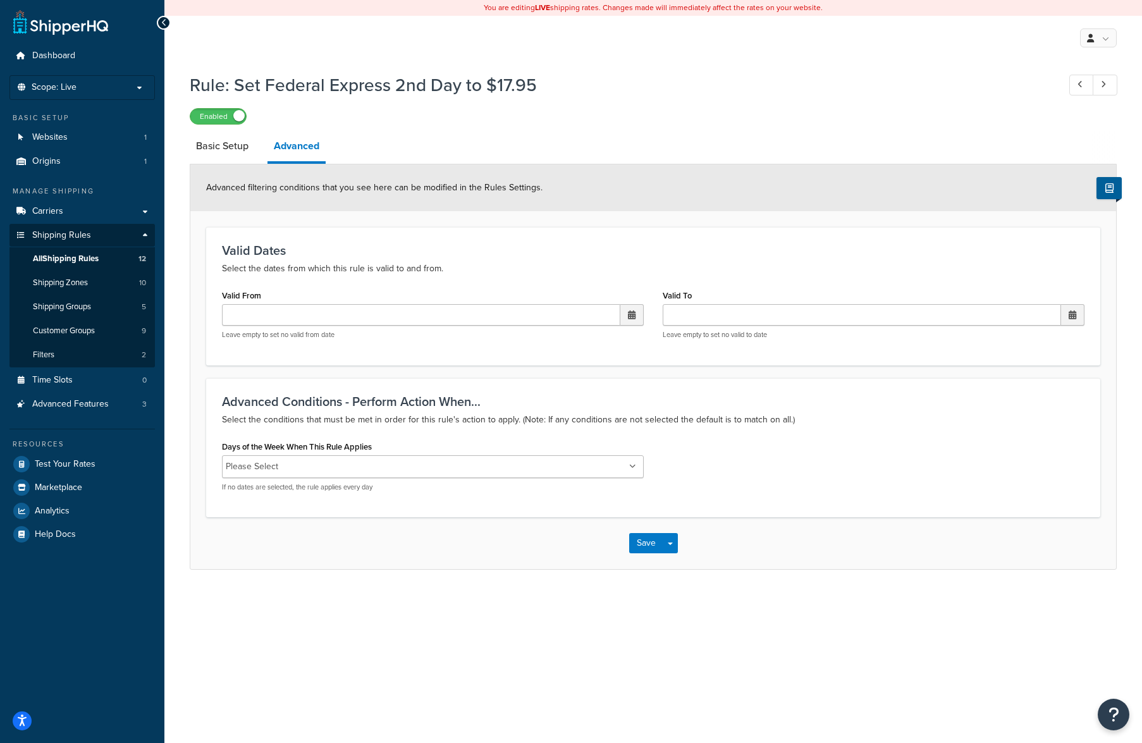
select select "OVERRIDE"
select select "LOCATION"
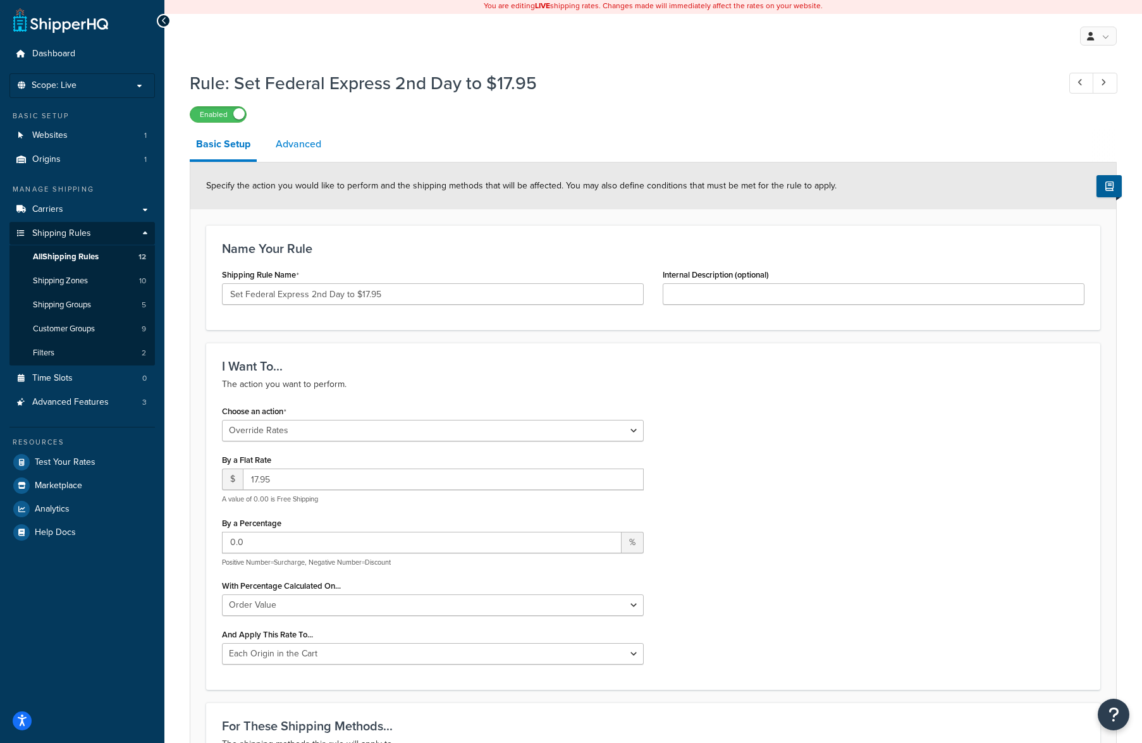
scroll to position [4, 0]
